Goal: Task Accomplishment & Management: Manage account settings

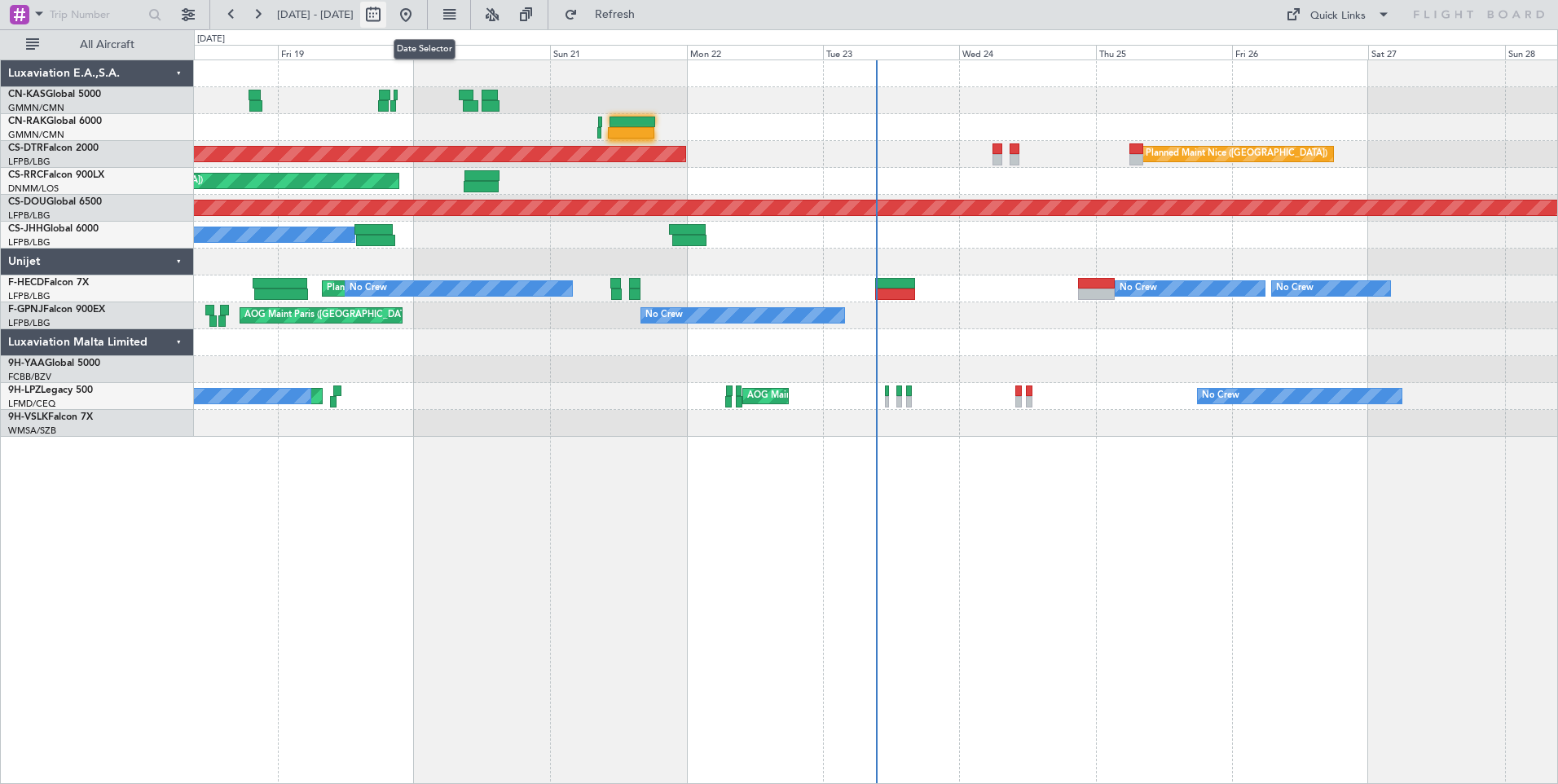
click at [386, 21] on button at bounding box center [374, 15] width 26 height 26
select select "9"
select select "2025"
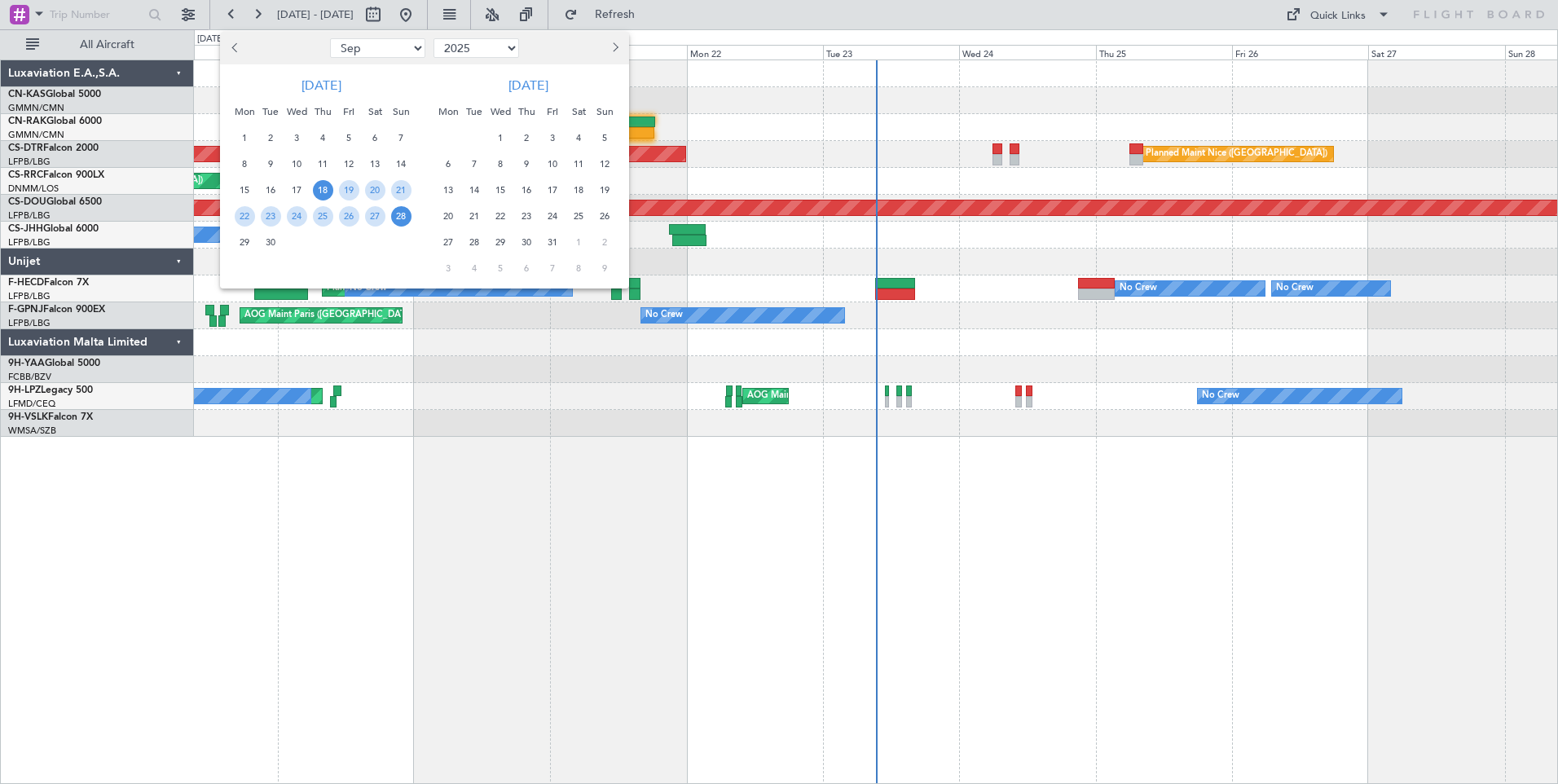
click at [325, 184] on span "18" at bounding box center [323, 189] width 20 height 20
click at [265, 248] on span "30" at bounding box center [271, 242] width 20 height 20
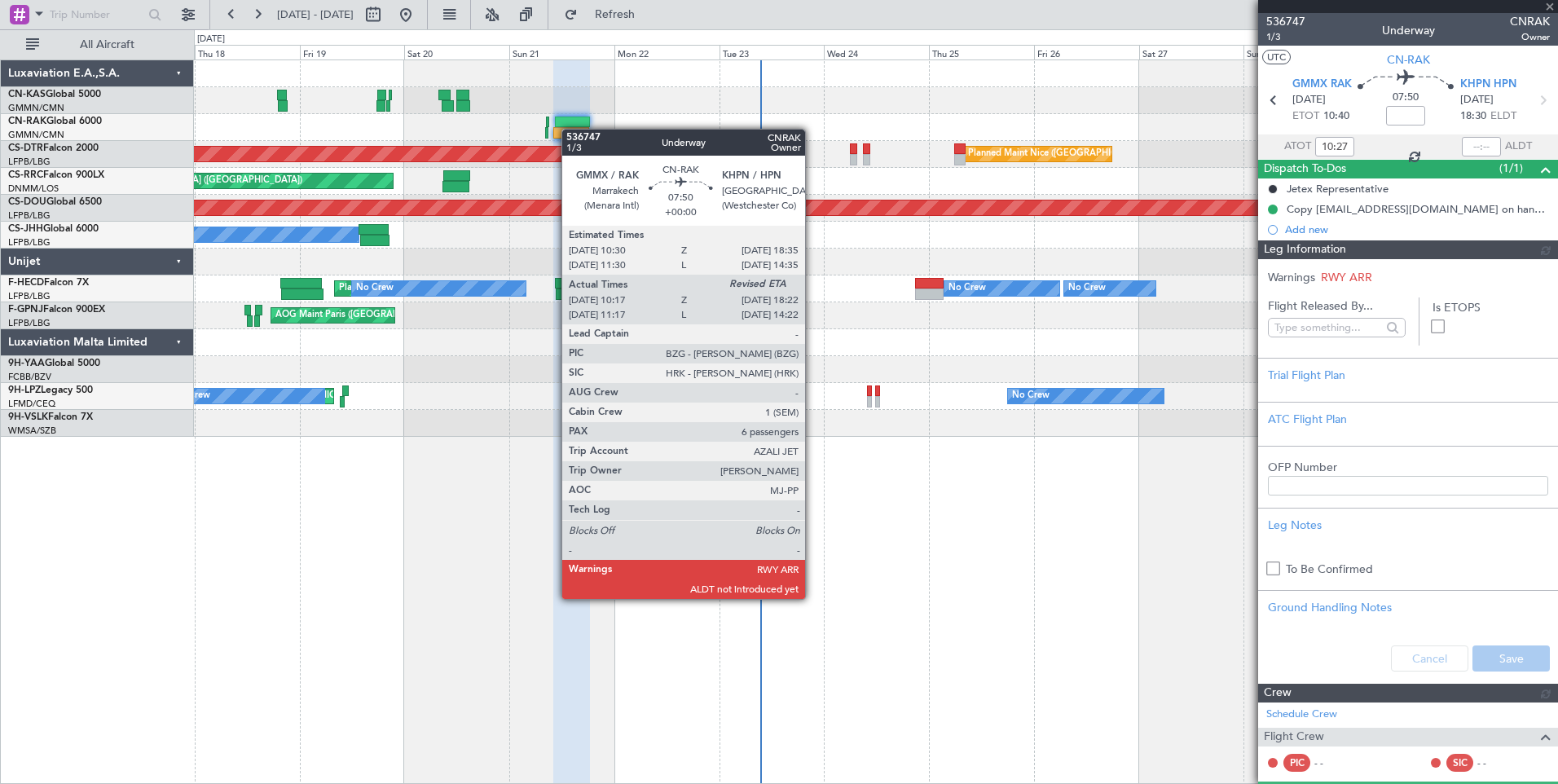
type input "[PERSON_NAME] ([PERSON_NAME])"
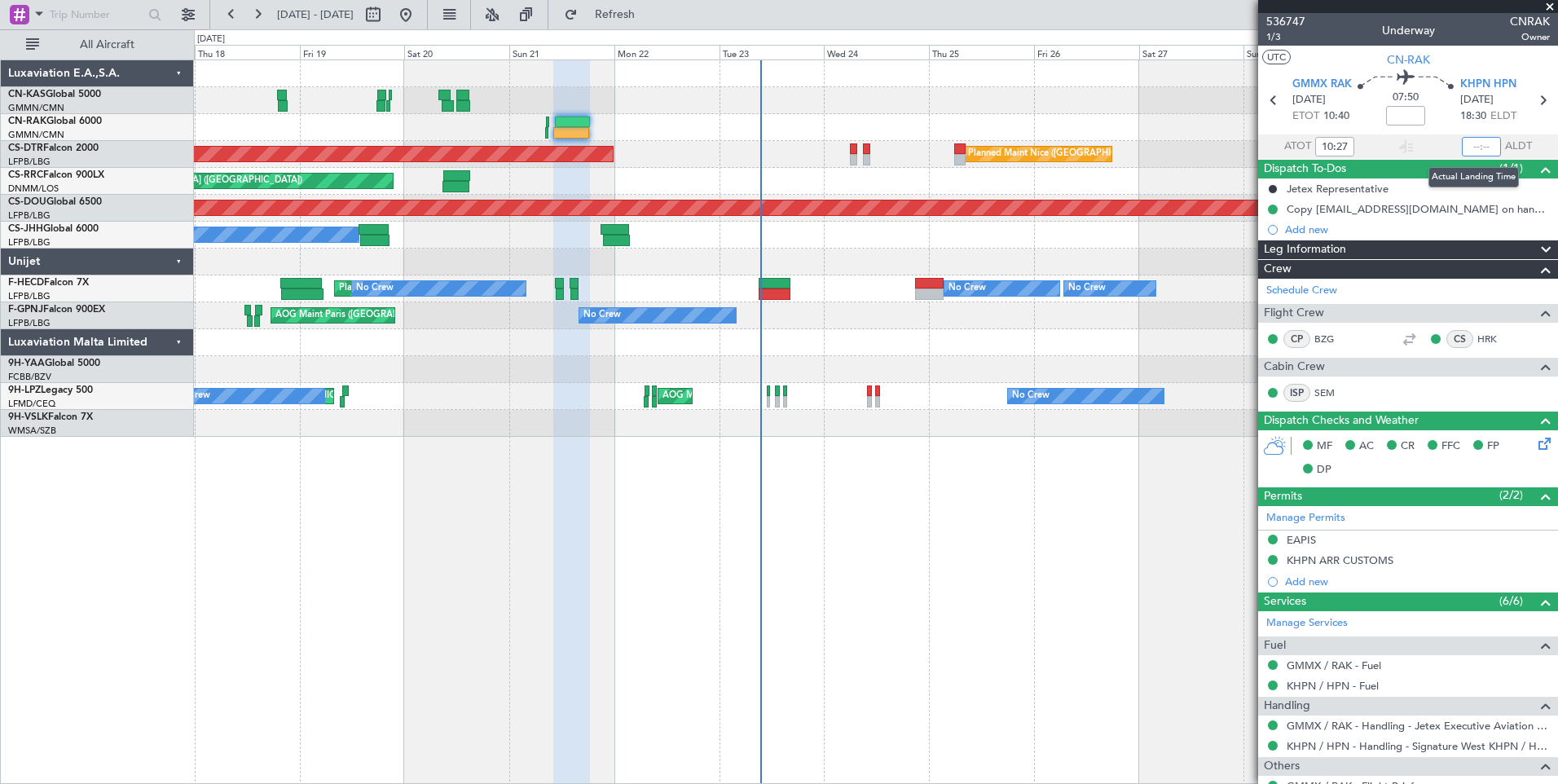
click at [1478, 152] on input "text" at bounding box center [1481, 146] width 39 height 19
click at [998, 566] on div "Planned Maint Nice ([GEOGRAPHIC_DATA]) AOG Maint Sofia Planned Maint Sofia Plan…" at bounding box center [876, 422] width 1364 height 724
type input "18:23"
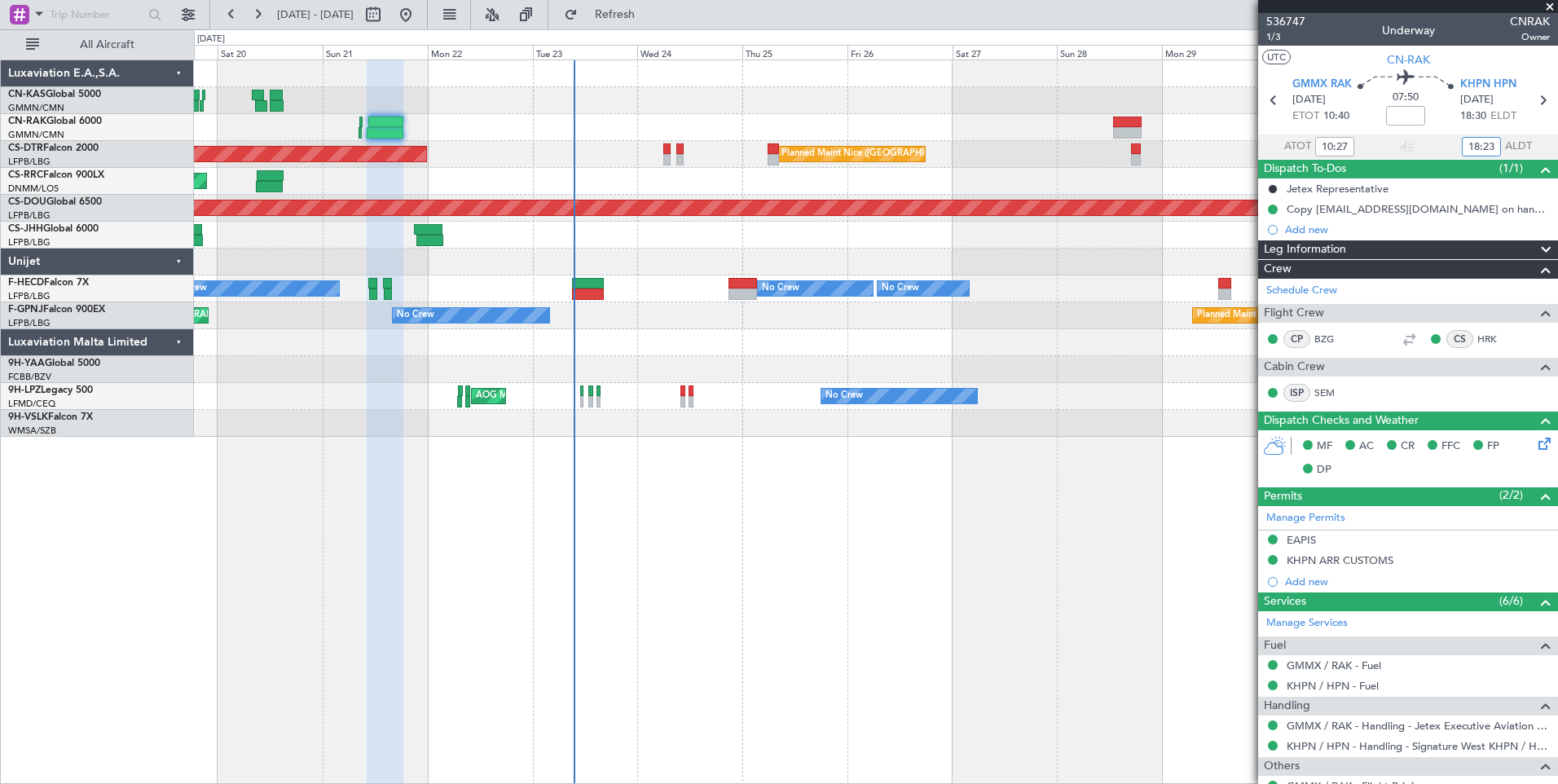
click at [975, 108] on div at bounding box center [875, 100] width 1363 height 27
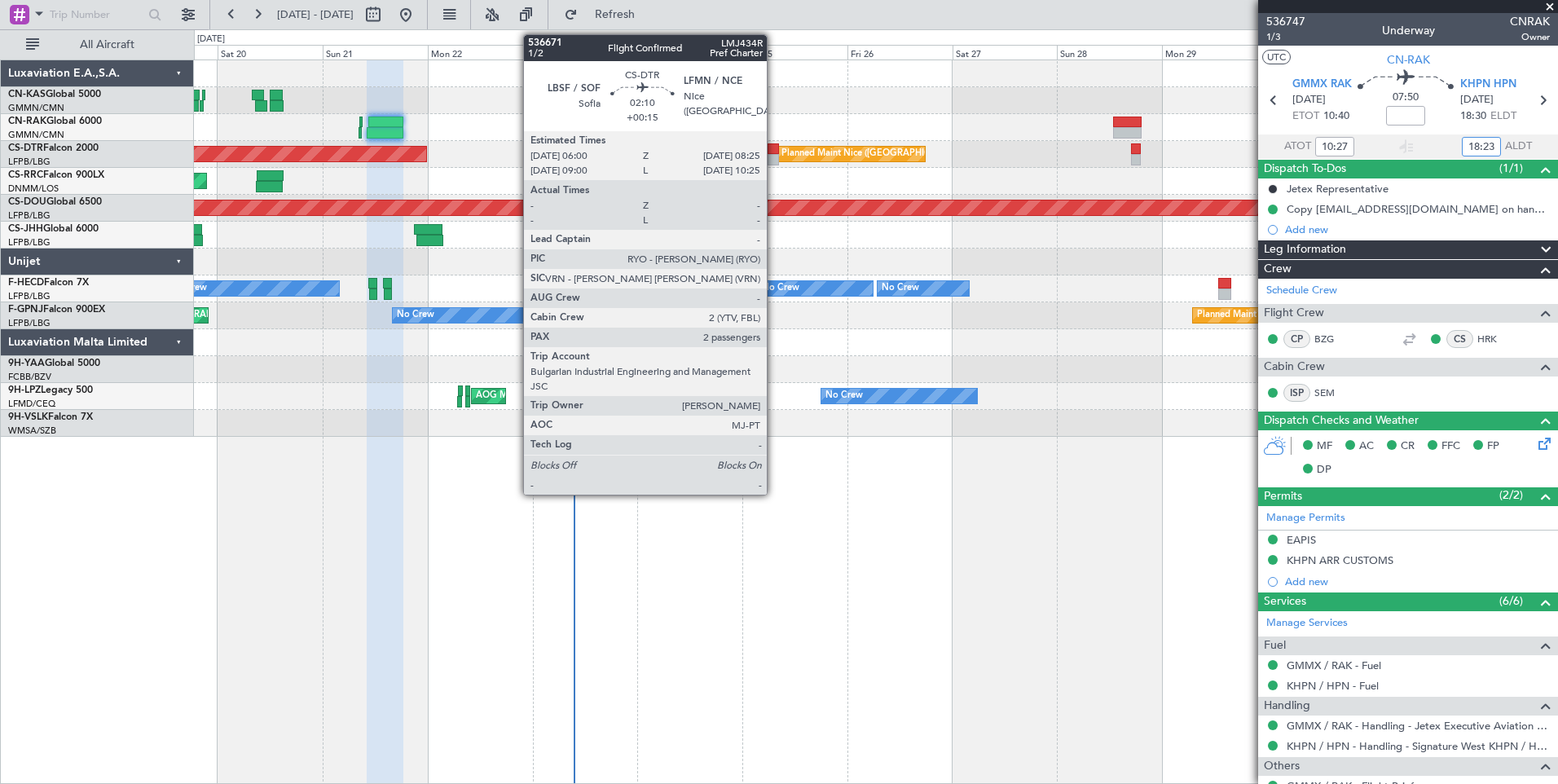
click at [775, 154] on div at bounding box center [773, 159] width 11 height 11
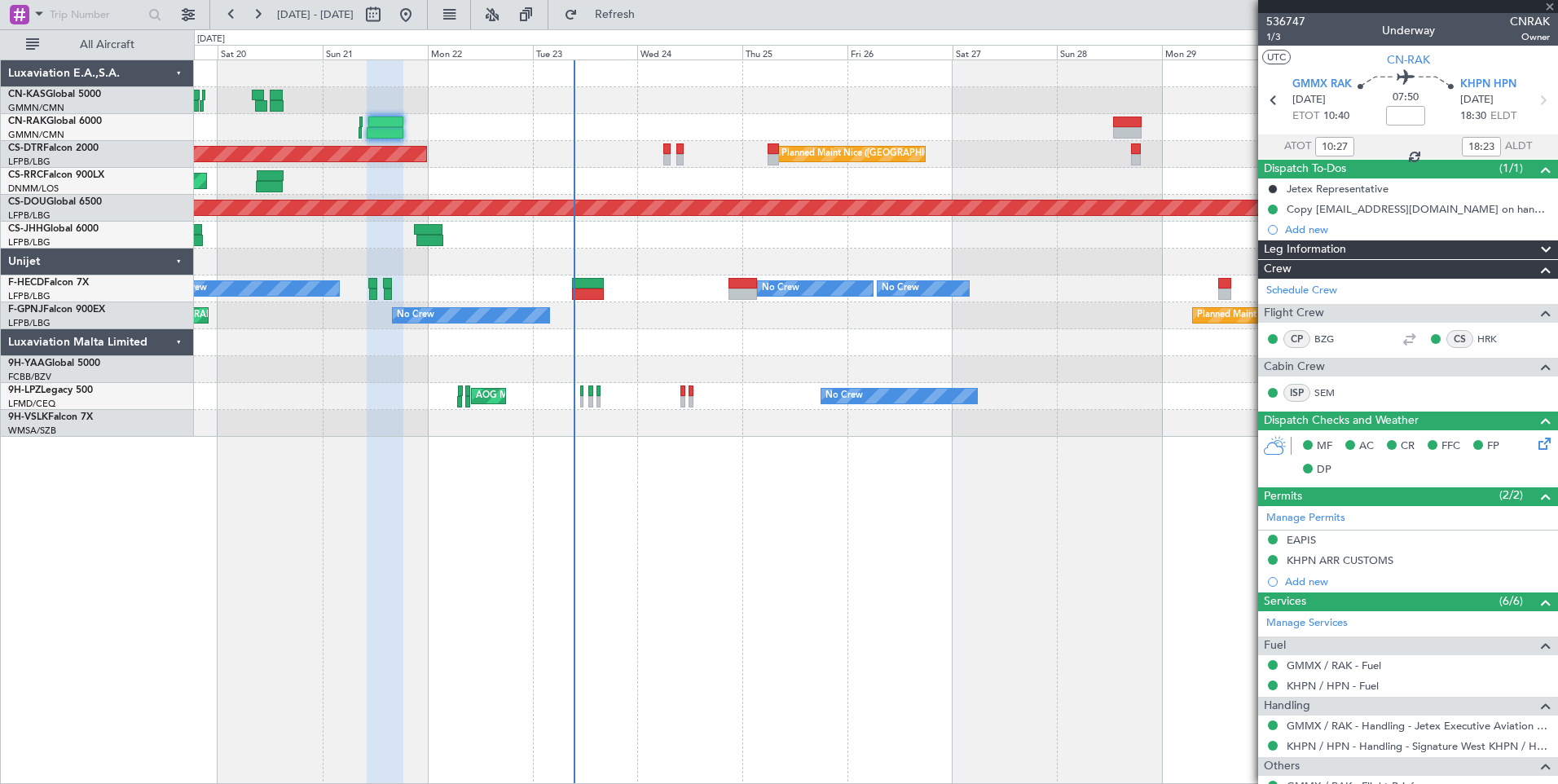
type input "+00:15"
type input "2"
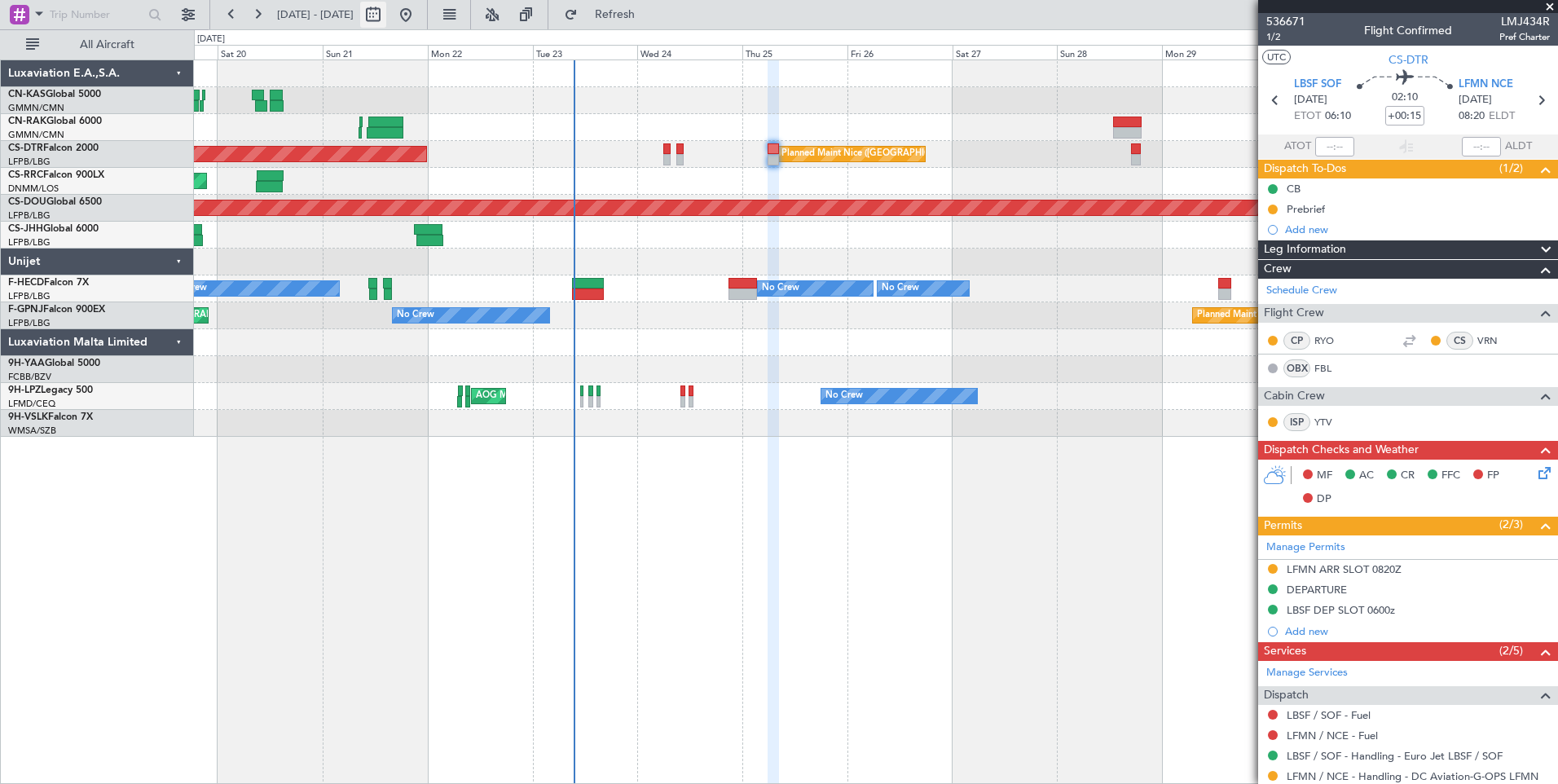
click at [386, 22] on button at bounding box center [374, 15] width 26 height 26
select select "9"
select select "2025"
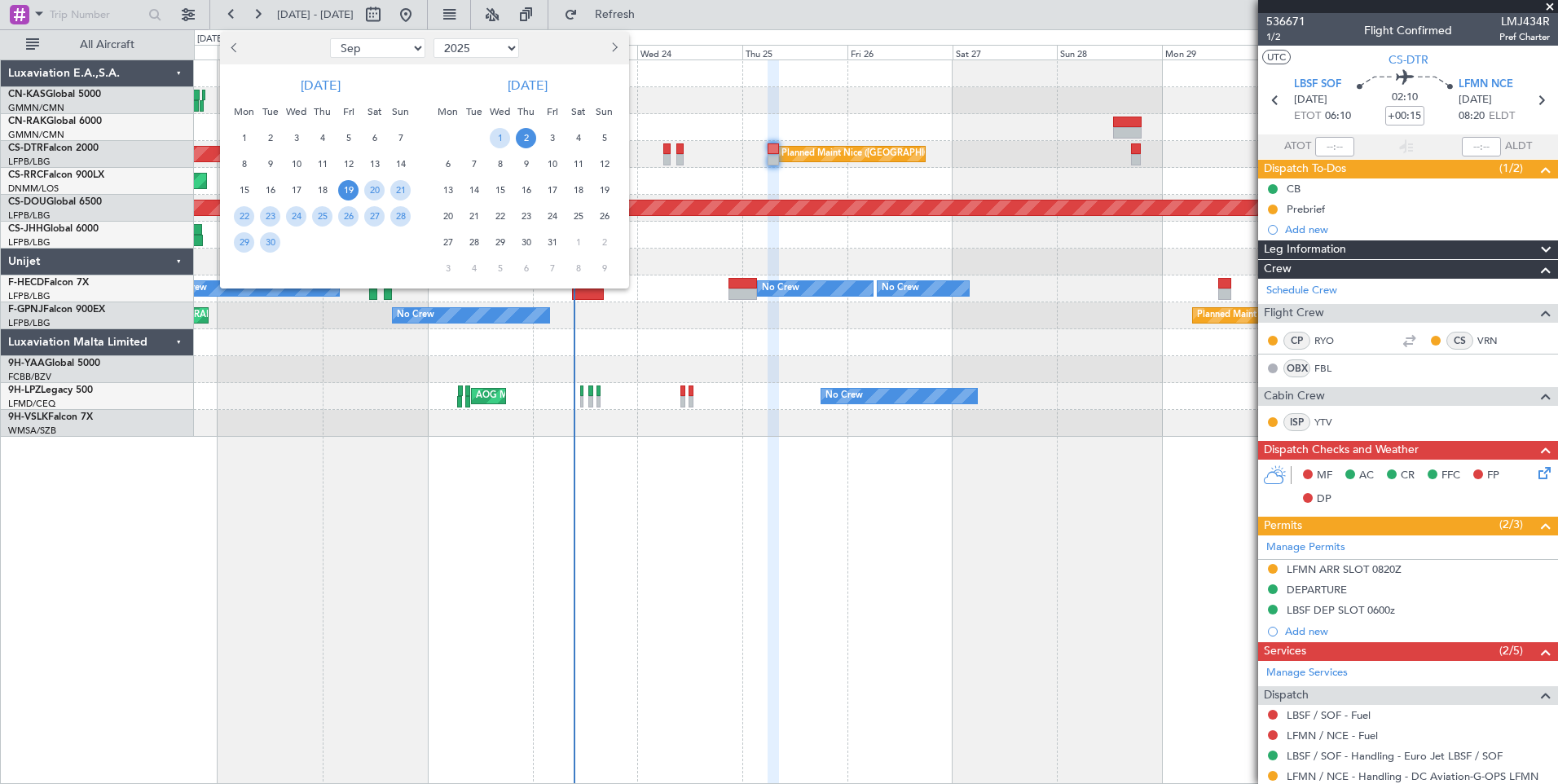
click at [352, 182] on span "19" at bounding box center [348, 189] width 20 height 20
click at [545, 137] on span "3" at bounding box center [552, 137] width 20 height 20
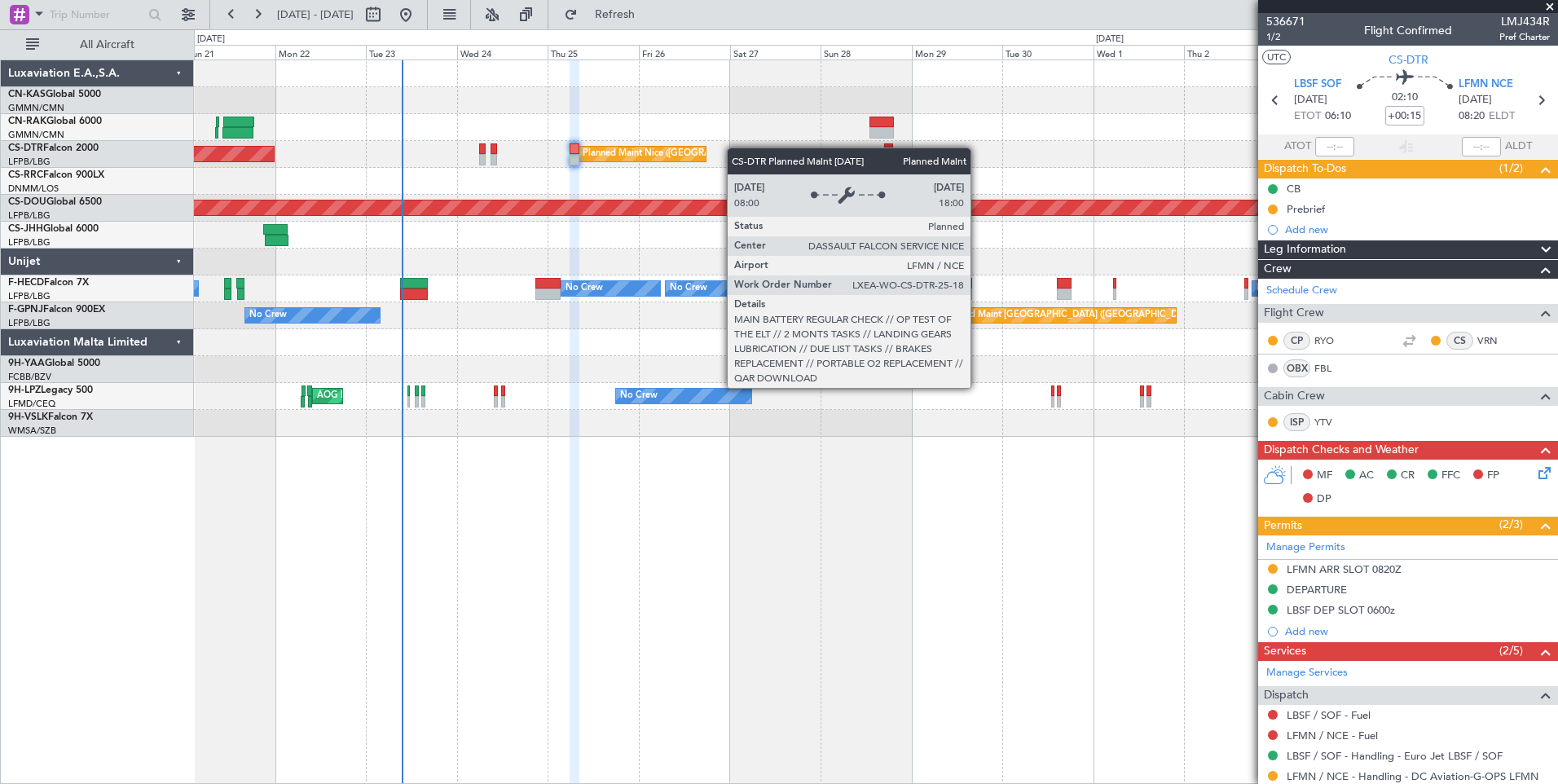
click at [691, 159] on div "Planned Maint Nice ([GEOGRAPHIC_DATA]) AOG Maint Sofia Planned Maint [GEOGRAPHI…" at bounding box center [875, 248] width 1363 height 376
